Goal: Transaction & Acquisition: Purchase product/service

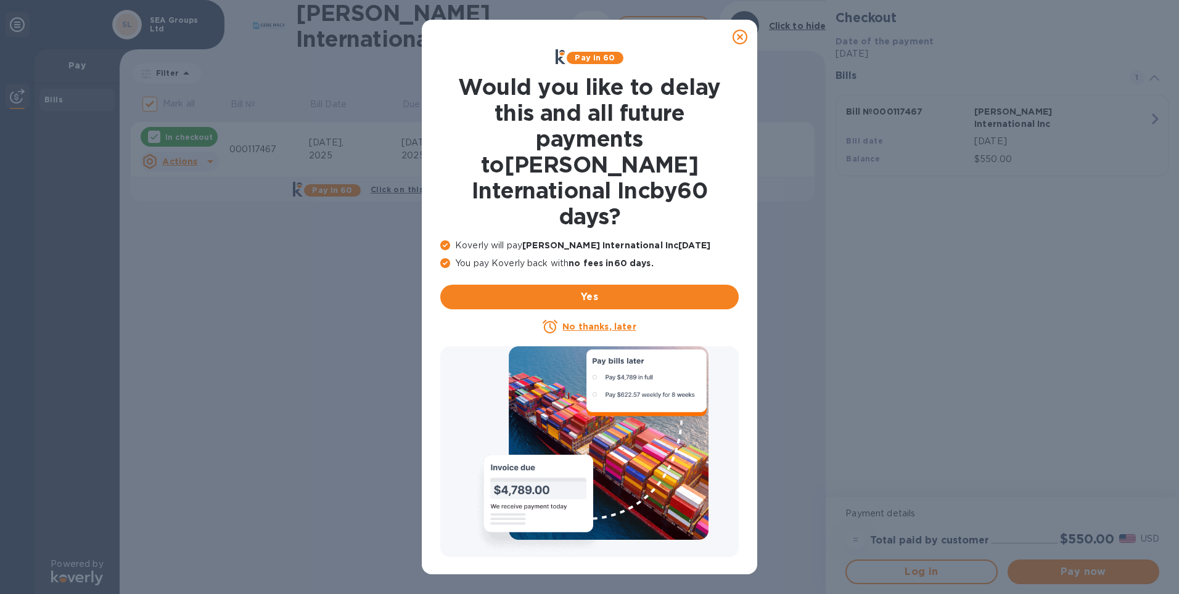
click at [737, 35] on icon at bounding box center [739, 37] width 15 height 15
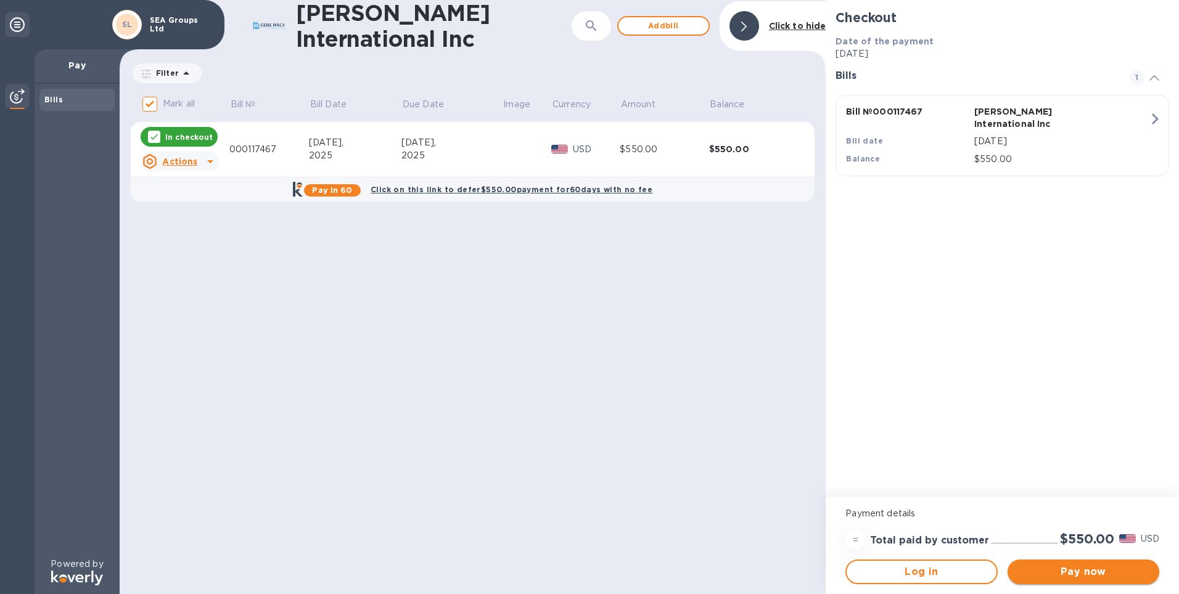
click at [1044, 570] on span "Pay now" at bounding box center [1083, 572] width 132 height 15
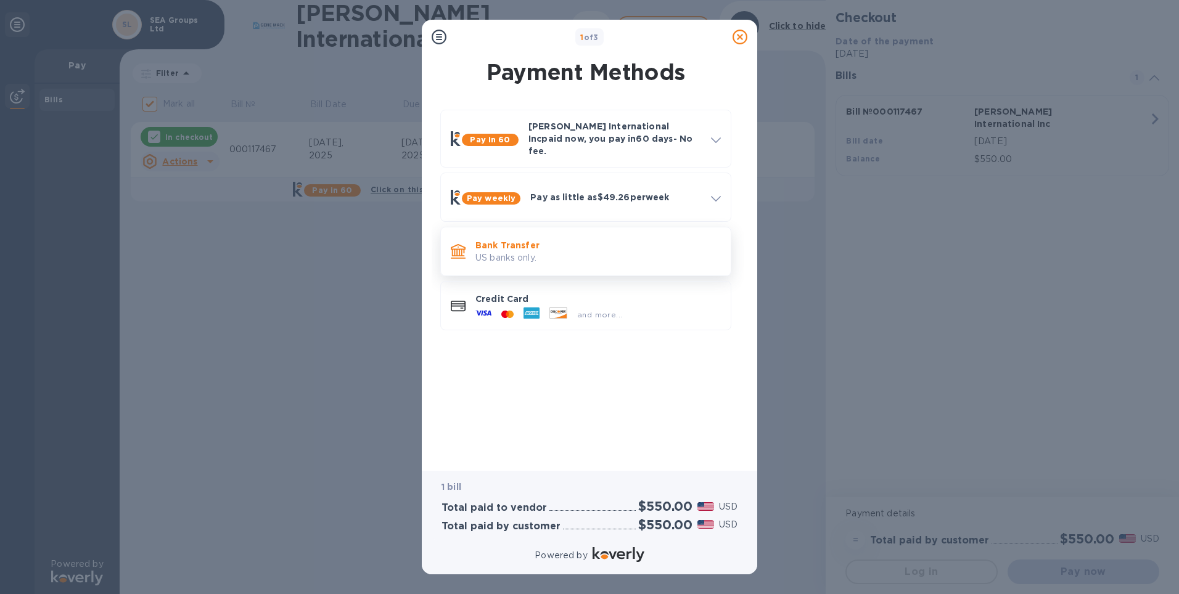
click at [522, 252] on p "US banks only." at bounding box center [597, 258] width 245 height 13
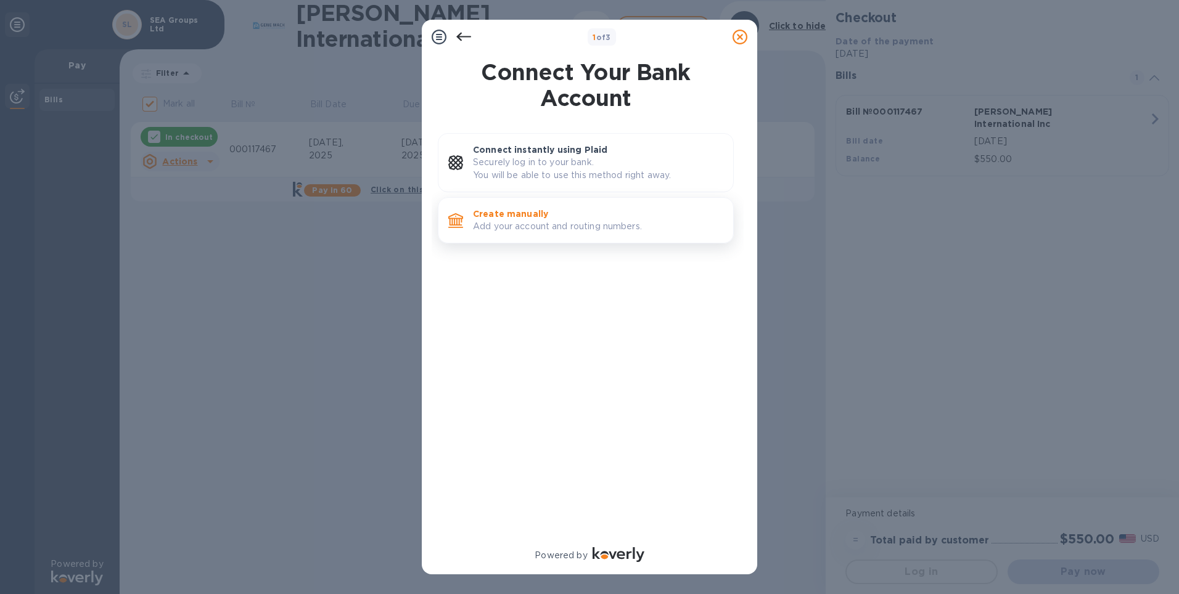
click at [528, 227] on p "Add your account and routing numbers." at bounding box center [598, 226] width 250 height 13
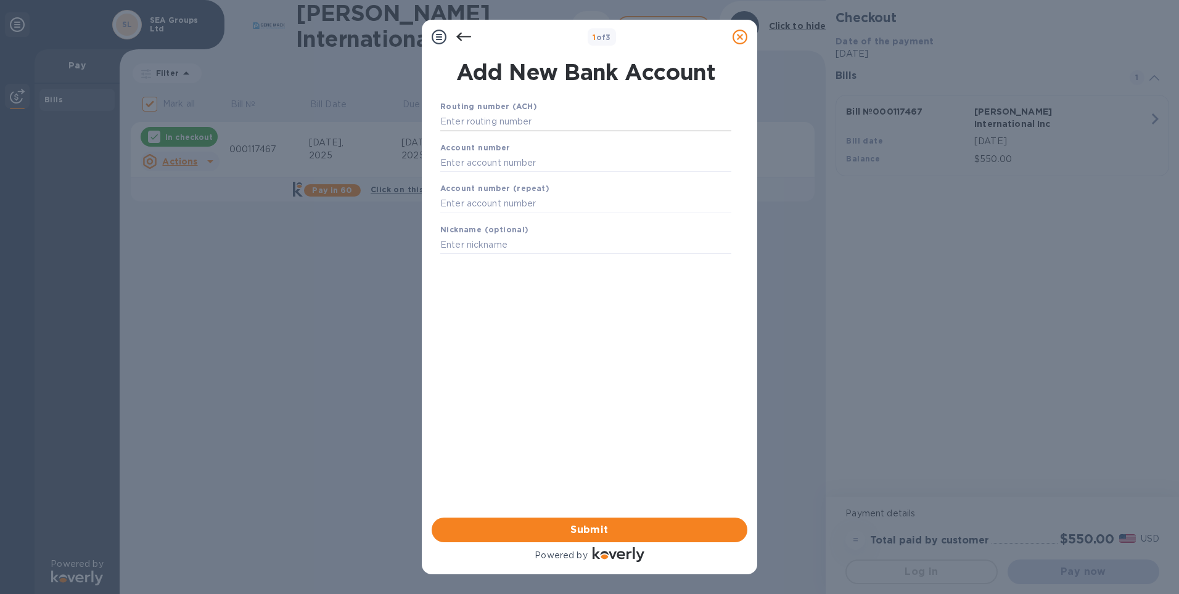
click at [484, 120] on input "text" at bounding box center [585, 122] width 291 height 18
type input "122400724"
click at [446, 177] on input "text" at bounding box center [585, 178] width 291 height 18
type input "501005697661"
click at [443, 214] on input "text" at bounding box center [585, 219] width 291 height 18
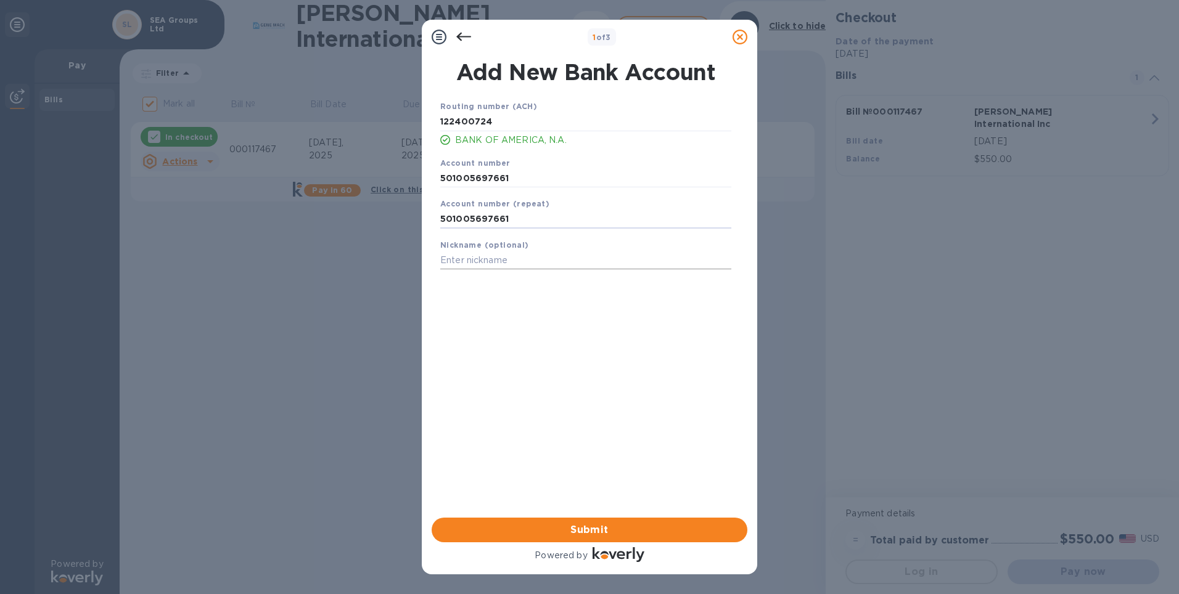
type input "501005697661"
click at [454, 260] on input "text" at bounding box center [585, 261] width 291 height 18
type input "SEA"
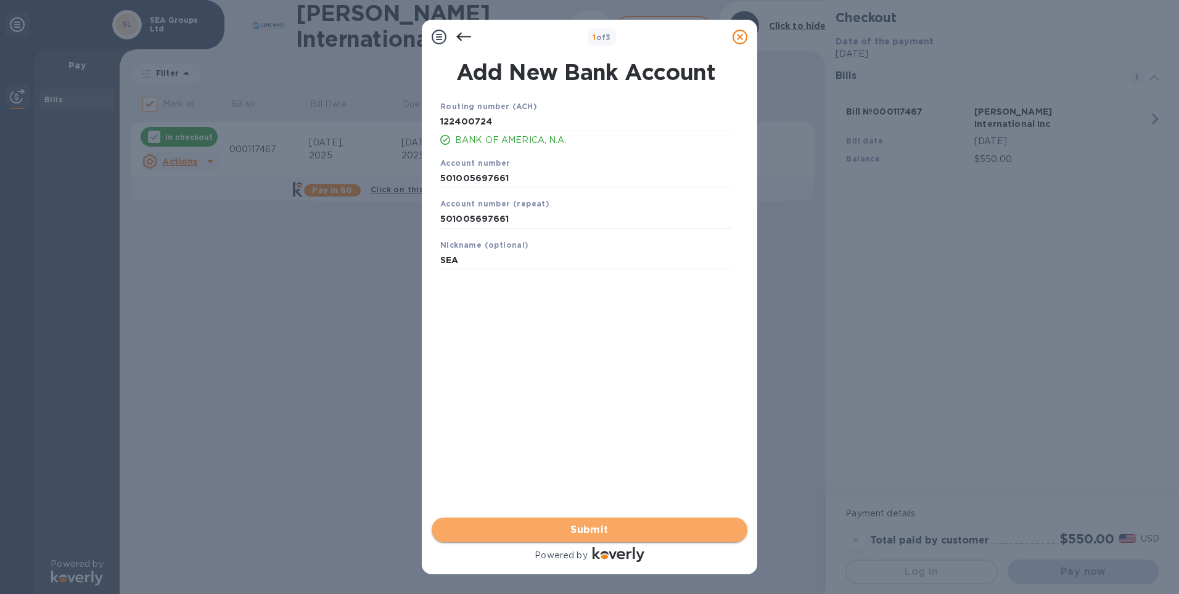
click at [600, 532] on span "Submit" at bounding box center [589, 530] width 296 height 15
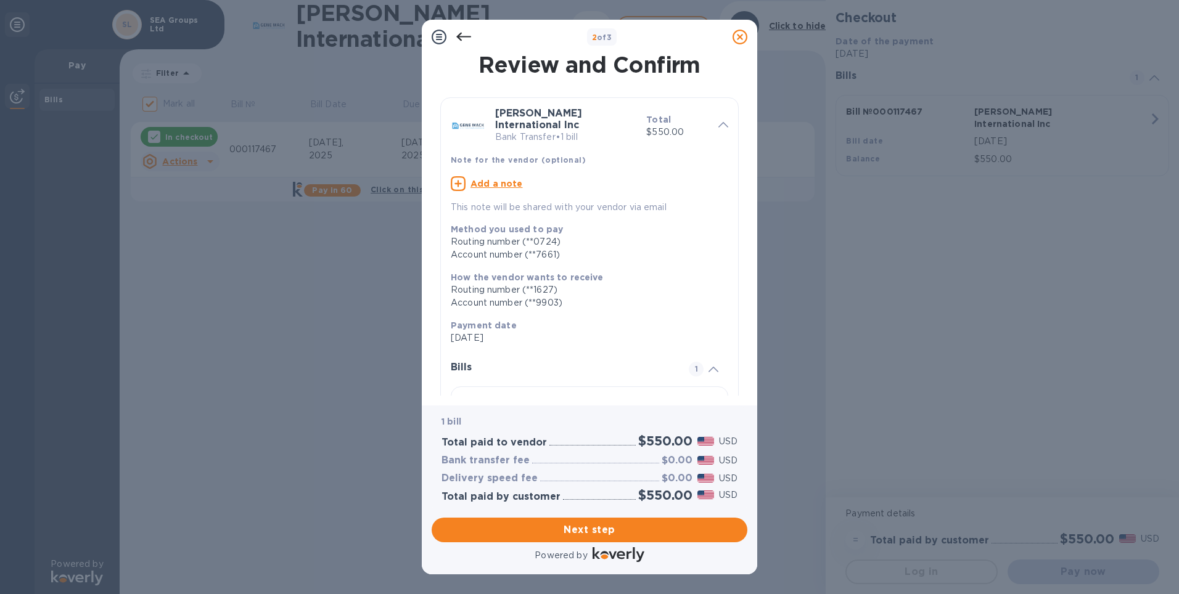
click at [478, 187] on u "Add a note" at bounding box center [496, 184] width 52 height 10
click at [471, 184] on textarea at bounding box center [580, 185] width 258 height 10
type textarea "Pay the Custom Bond"
click at [615, 535] on span "Next step" at bounding box center [589, 530] width 296 height 15
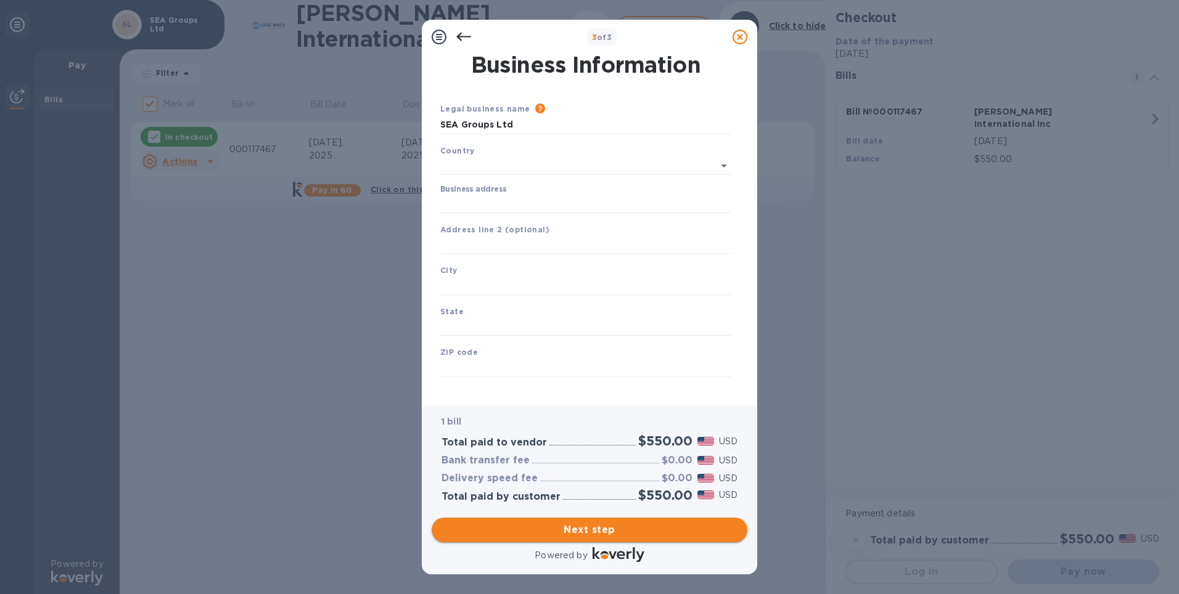
type input "[GEOGRAPHIC_DATA]"
click at [463, 202] on input "Business address" at bounding box center [585, 201] width 291 height 18
type input "[STREET_ADDRESS]"
click at [458, 244] on input "text" at bounding box center [585, 243] width 291 height 18
click at [467, 280] on input "text" at bounding box center [585, 283] width 291 height 18
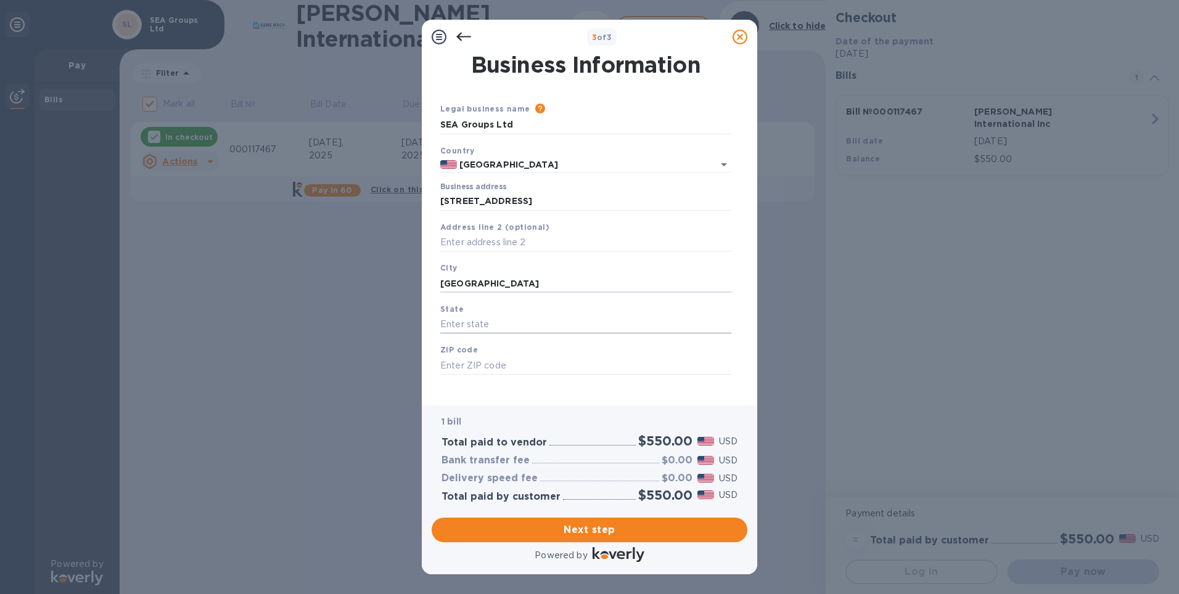
type input "[GEOGRAPHIC_DATA]"
click at [477, 327] on input "text" at bounding box center [585, 325] width 291 height 18
type input "NV"
drag, startPoint x: 480, startPoint y: 363, endPoint x: 453, endPoint y: 365, distance: 26.6
click at [453, 365] on input "89052" at bounding box center [585, 365] width 291 height 18
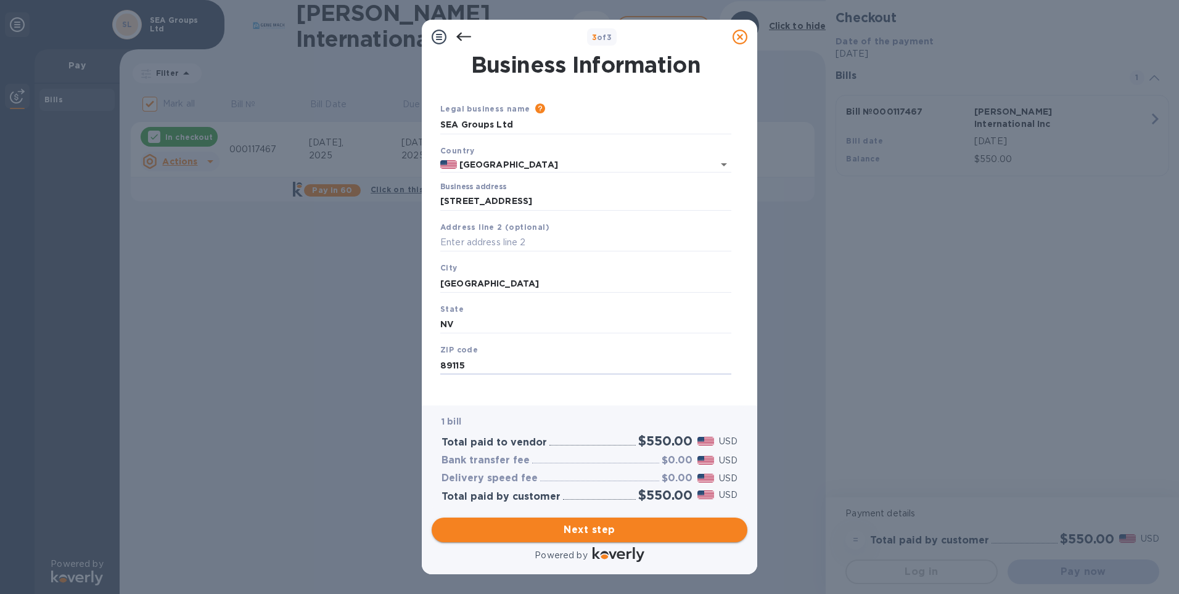
type input "89115"
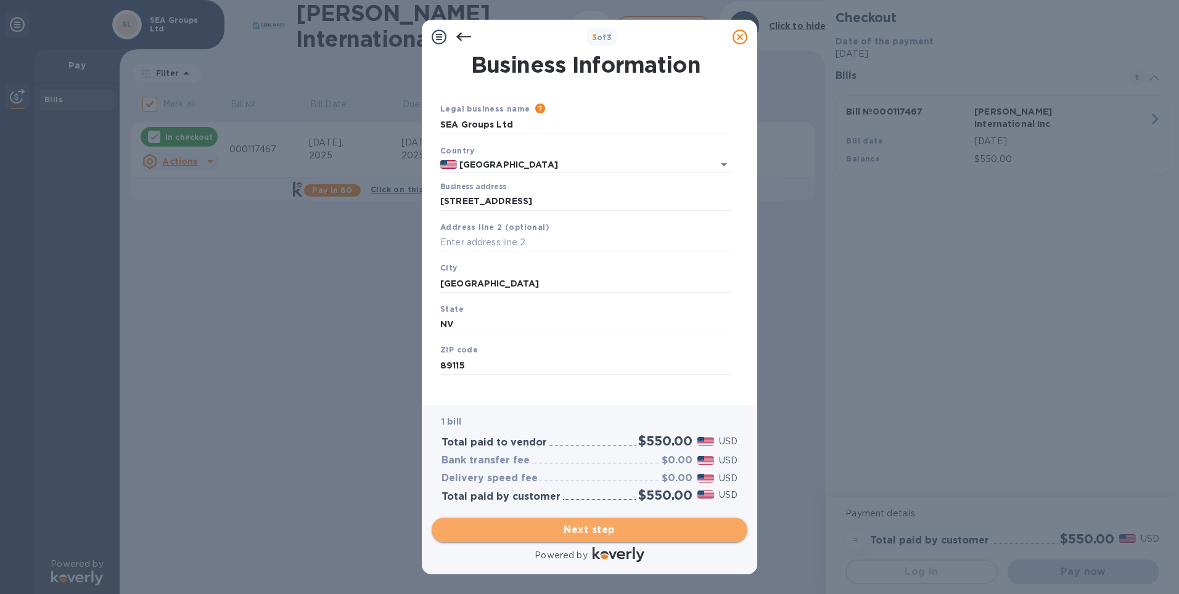
click at [571, 527] on span "Next step" at bounding box center [589, 530] width 296 height 15
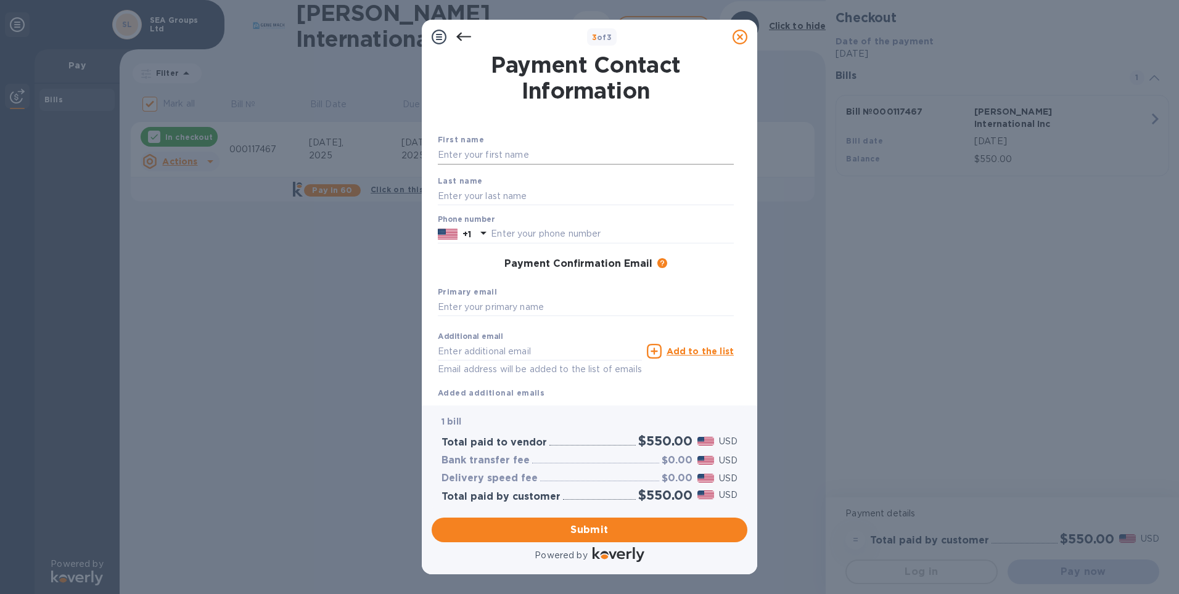
click at [446, 148] on input "text" at bounding box center [586, 155] width 296 height 18
type input "[PERSON_NAME]"
click at [520, 192] on input "text" at bounding box center [586, 196] width 296 height 18
type input "[PERSON_NAME]"
click at [514, 230] on input "text" at bounding box center [612, 234] width 243 height 18
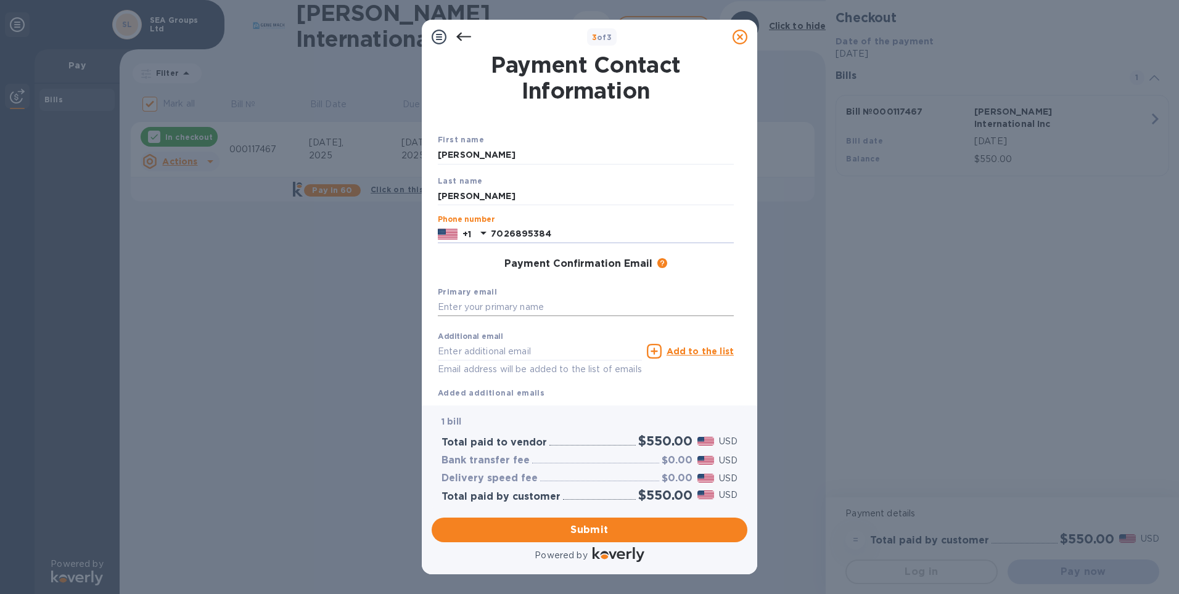
type input "7026895384"
click at [487, 306] on input "text" at bounding box center [586, 307] width 296 height 18
type input "k"
type input "[EMAIL_ADDRESS][DOMAIN_NAME]"
click at [449, 350] on input "text" at bounding box center [540, 351] width 204 height 18
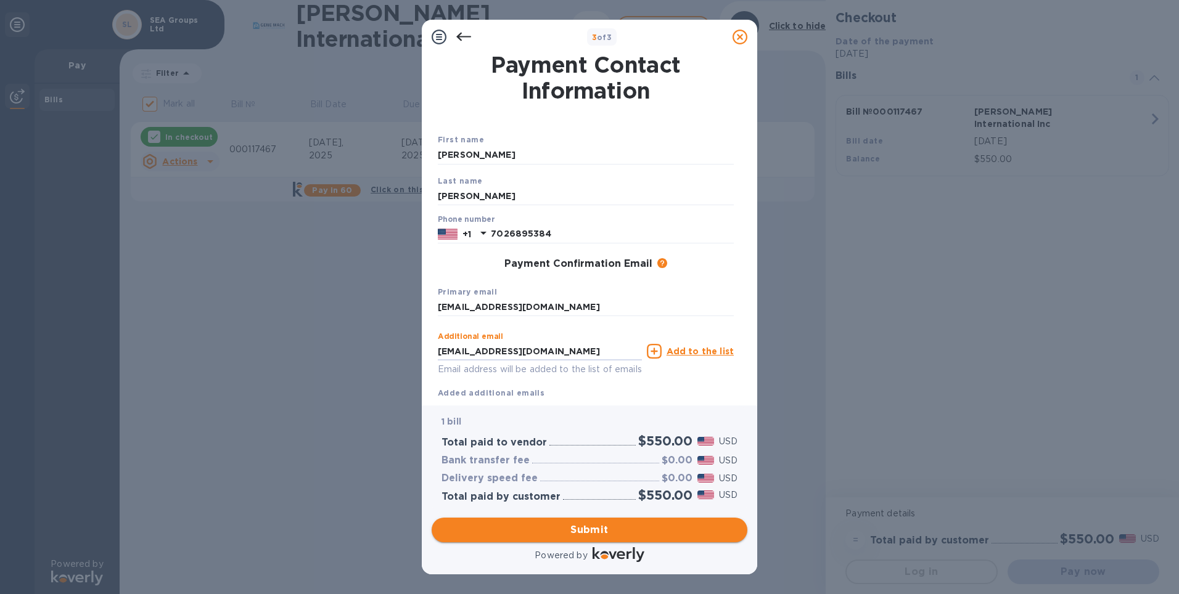
type input "[EMAIL_ADDRESS][DOMAIN_NAME]"
click at [623, 526] on span "Submit" at bounding box center [589, 530] width 296 height 15
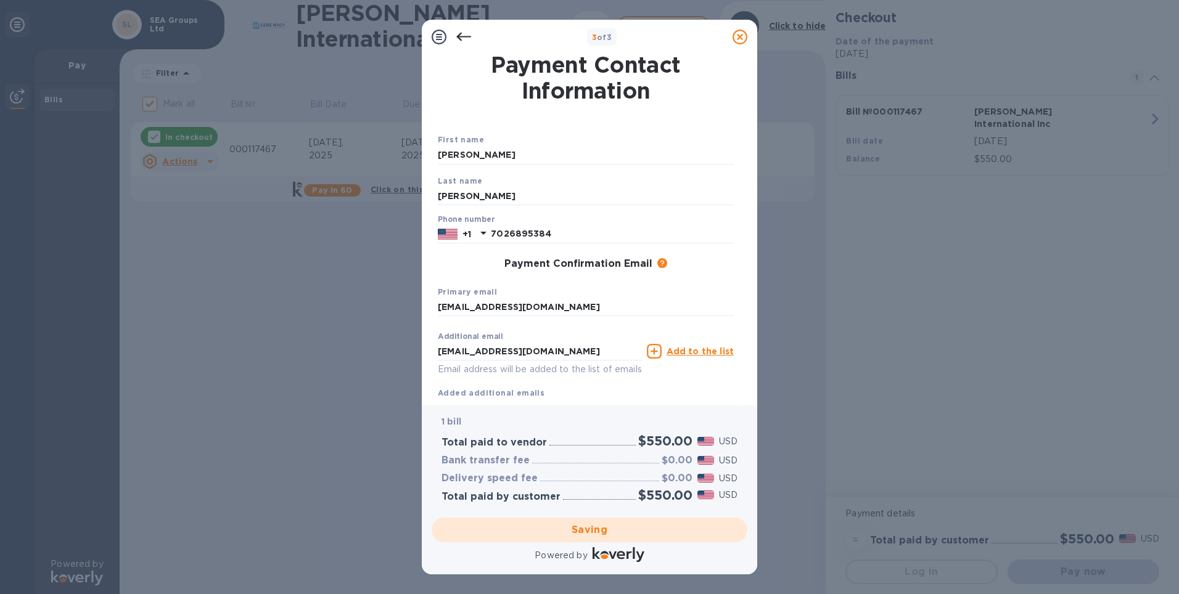
checkbox input "false"
